Goal: Task Accomplishment & Management: Use online tool/utility

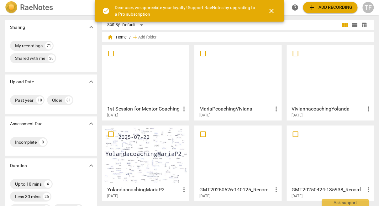
scroll to position [1, 0]
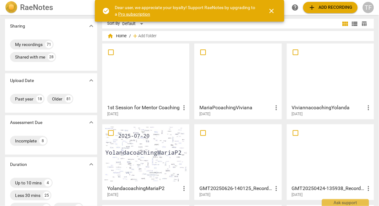
click at [234, 92] on div at bounding box center [238, 74] width 83 height 56
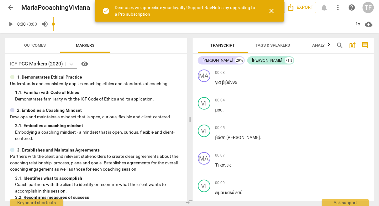
type input "0.33"
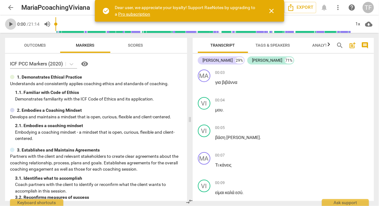
click at [11, 23] on span "play_arrow" at bounding box center [11, 24] width 8 height 8
click at [11, 23] on span "pause" at bounding box center [11, 24] width 8 height 8
type input "7"
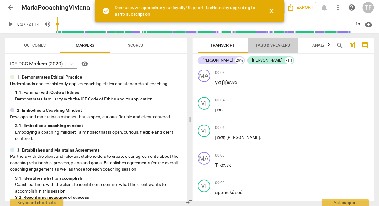
click at [270, 45] on span "Tags & Speakers" at bounding box center [273, 45] width 35 height 5
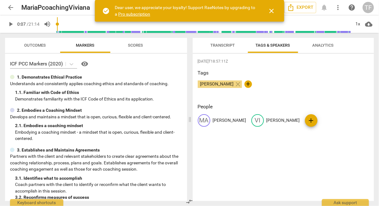
click at [223, 45] on span "Transcript" at bounding box center [223, 45] width 24 height 5
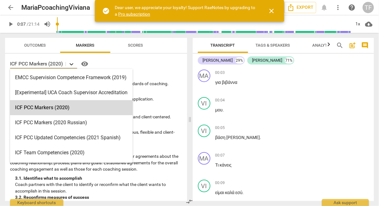
click at [73, 64] on icon at bounding box center [72, 64] width 4 height 2
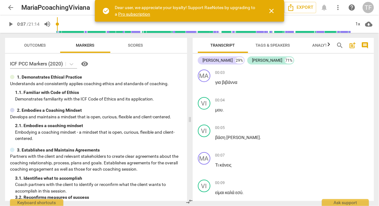
click at [148, 151] on div "3. Establishes and Maintains Agreements" at bounding box center [96, 150] width 172 height 7
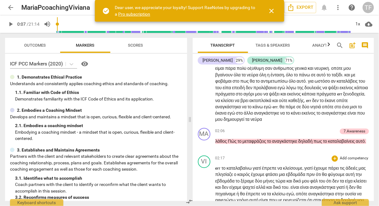
scroll to position [274, 0]
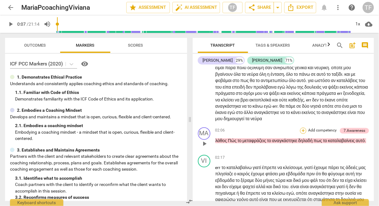
click at [302, 134] on div "+" at bounding box center [303, 131] width 6 height 6
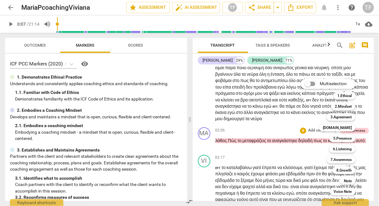
click at [367, 155] on div "Multiselection m 1.Ethical 1 2.Mindset 2 3.Agreement 3 [DOMAIN_NAME] 4 5.Presen…" at bounding box center [333, 137] width 69 height 120
click at [360, 136] on div "5.Presence 5" at bounding box center [346, 138] width 38 height 11
click at [280, 163] on div at bounding box center [189, 103] width 379 height 206
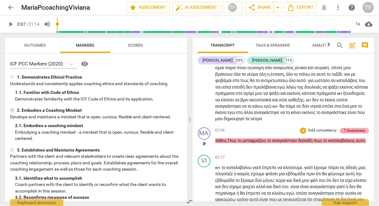
click at [351, 134] on div "7.Awareness" at bounding box center [355, 131] width 22 height 6
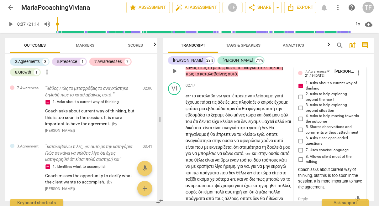
scroll to position [387, 0]
click at [227, 89] on div "02:17 + Add competency keyboard_arrow_right" at bounding box center [241, 85] width 111 height 7
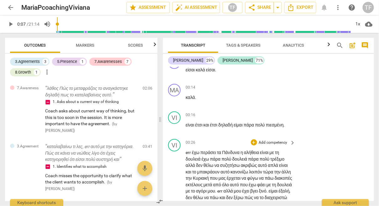
scroll to position [145, 0]
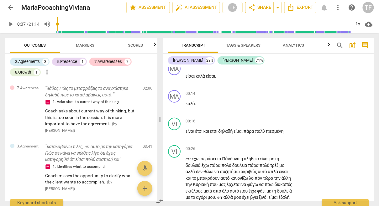
click at [261, 7] on span "share Share" at bounding box center [259, 8] width 23 height 8
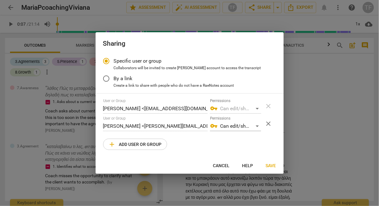
click at [340, 117] on div at bounding box center [189, 103] width 379 height 206
radio input "false"
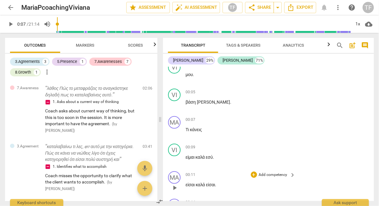
scroll to position [0, 0]
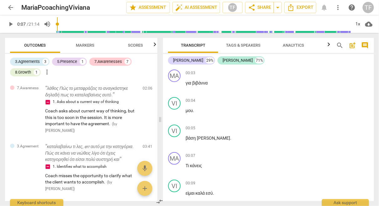
click at [371, 9] on div "TF" at bounding box center [368, 7] width 11 height 11
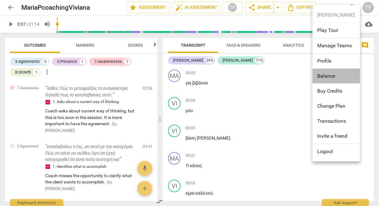
click at [328, 74] on li "Balance" at bounding box center [337, 76] width 48 height 15
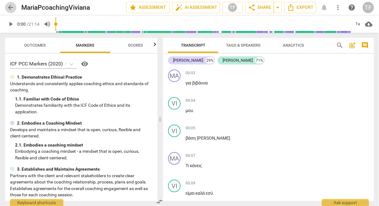
click at [11, 7] on span "arrow_back" at bounding box center [11, 8] width 8 height 8
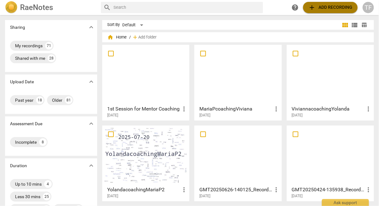
click at [331, 7] on span "add Add recording" at bounding box center [330, 8] width 45 height 8
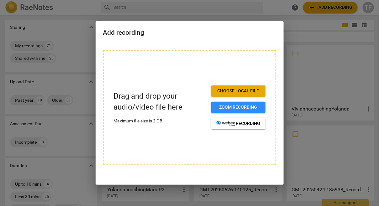
click at [310, 38] on div at bounding box center [189, 103] width 379 height 206
